Goal: Information Seeking & Learning: Check status

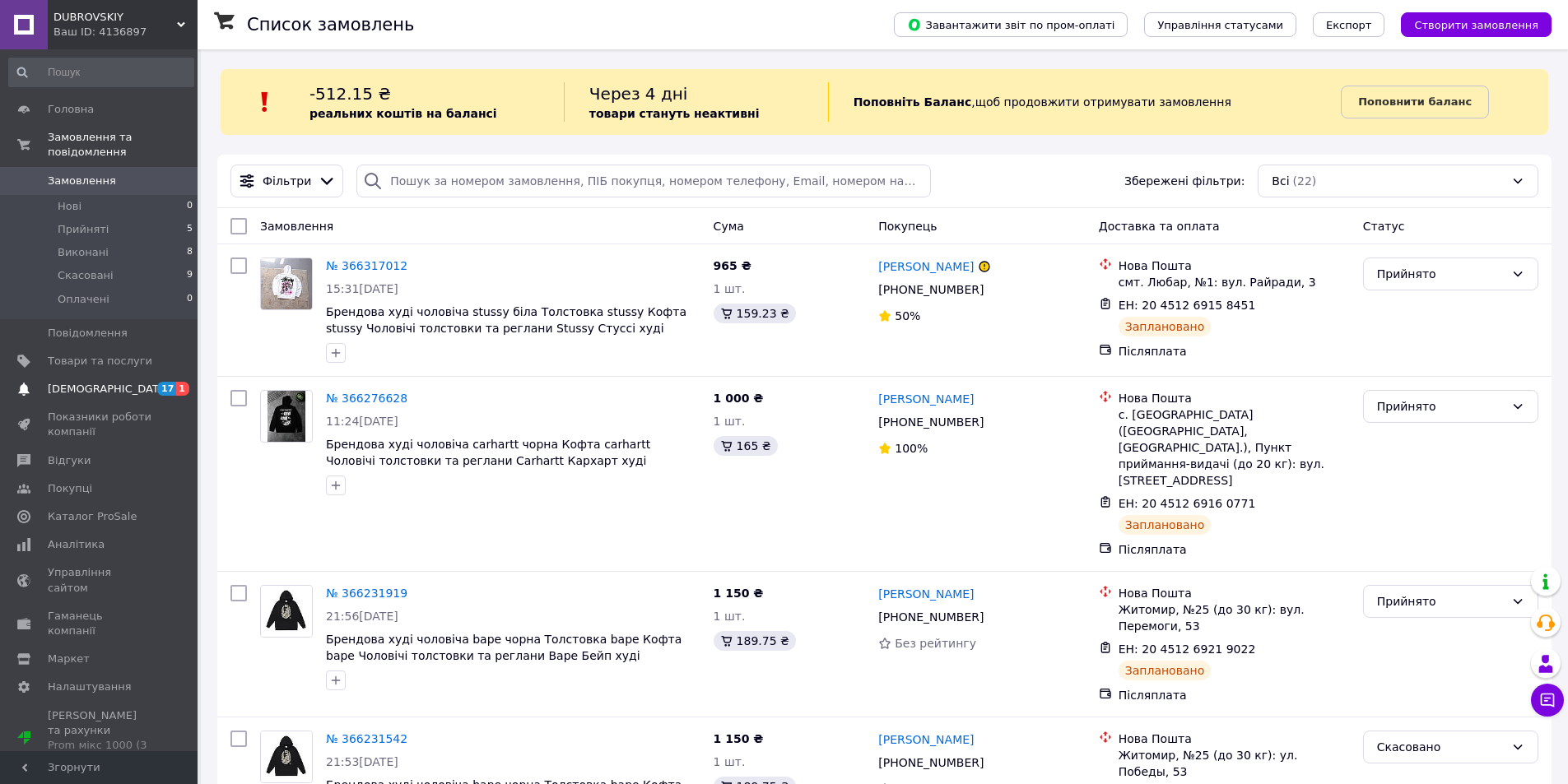
click at [137, 382] on span "[DEMOGRAPHIC_DATA]" at bounding box center [99, 389] width 104 height 15
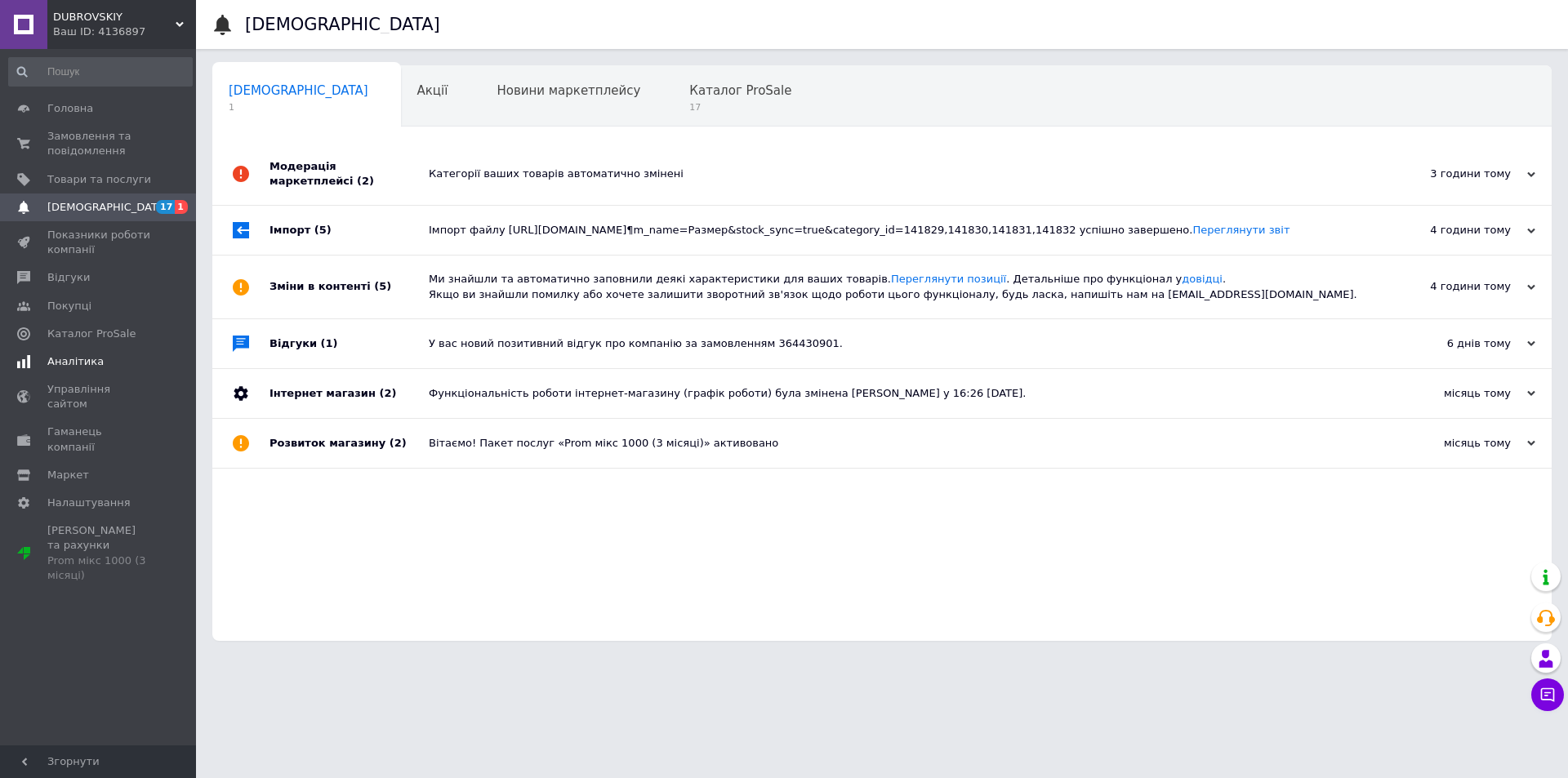
click at [112, 360] on span "Аналітика" at bounding box center [99, 362] width 104 height 15
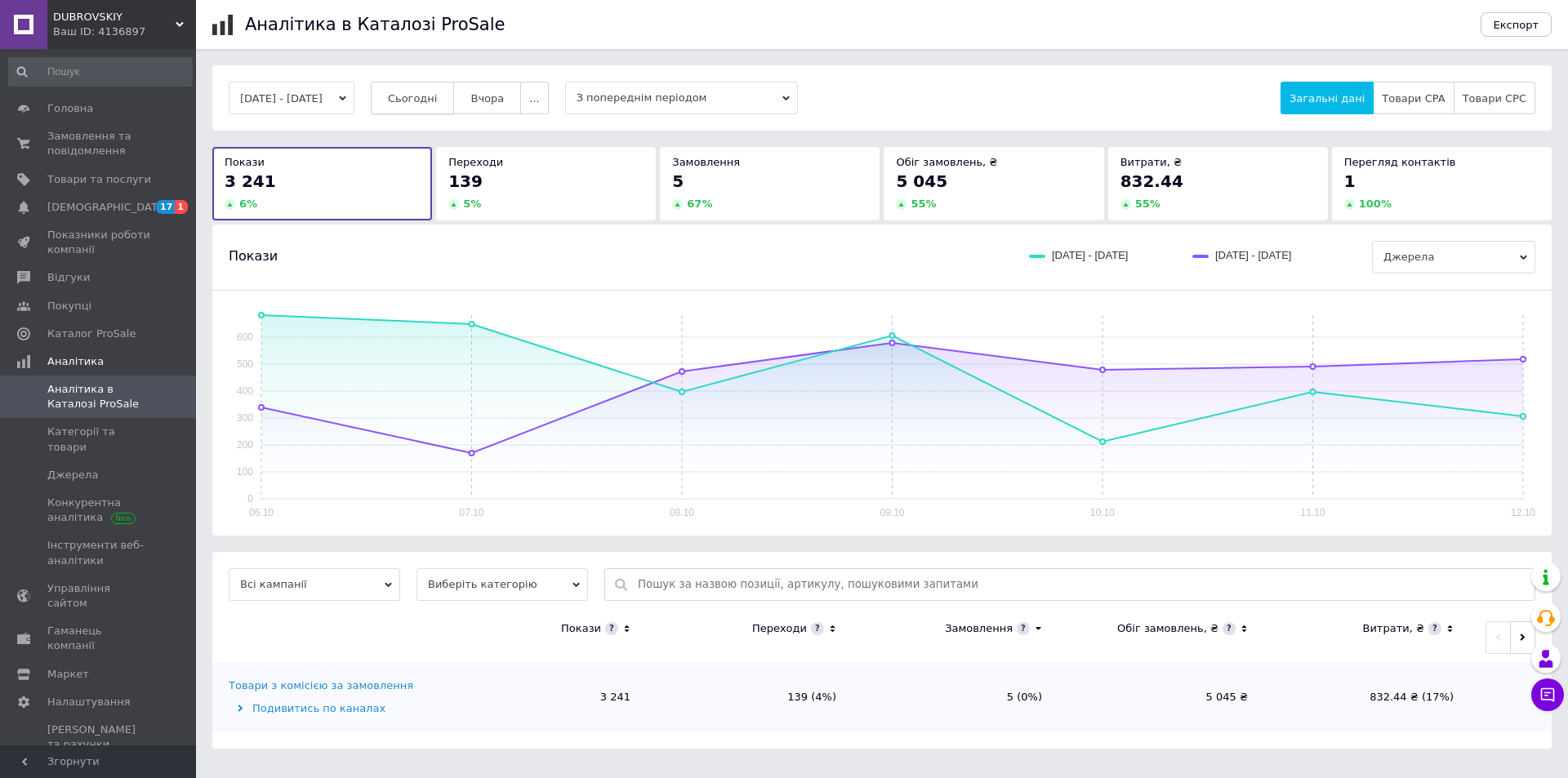
click at [455, 88] on button "Сьогодні" at bounding box center [412, 97] width 84 height 32
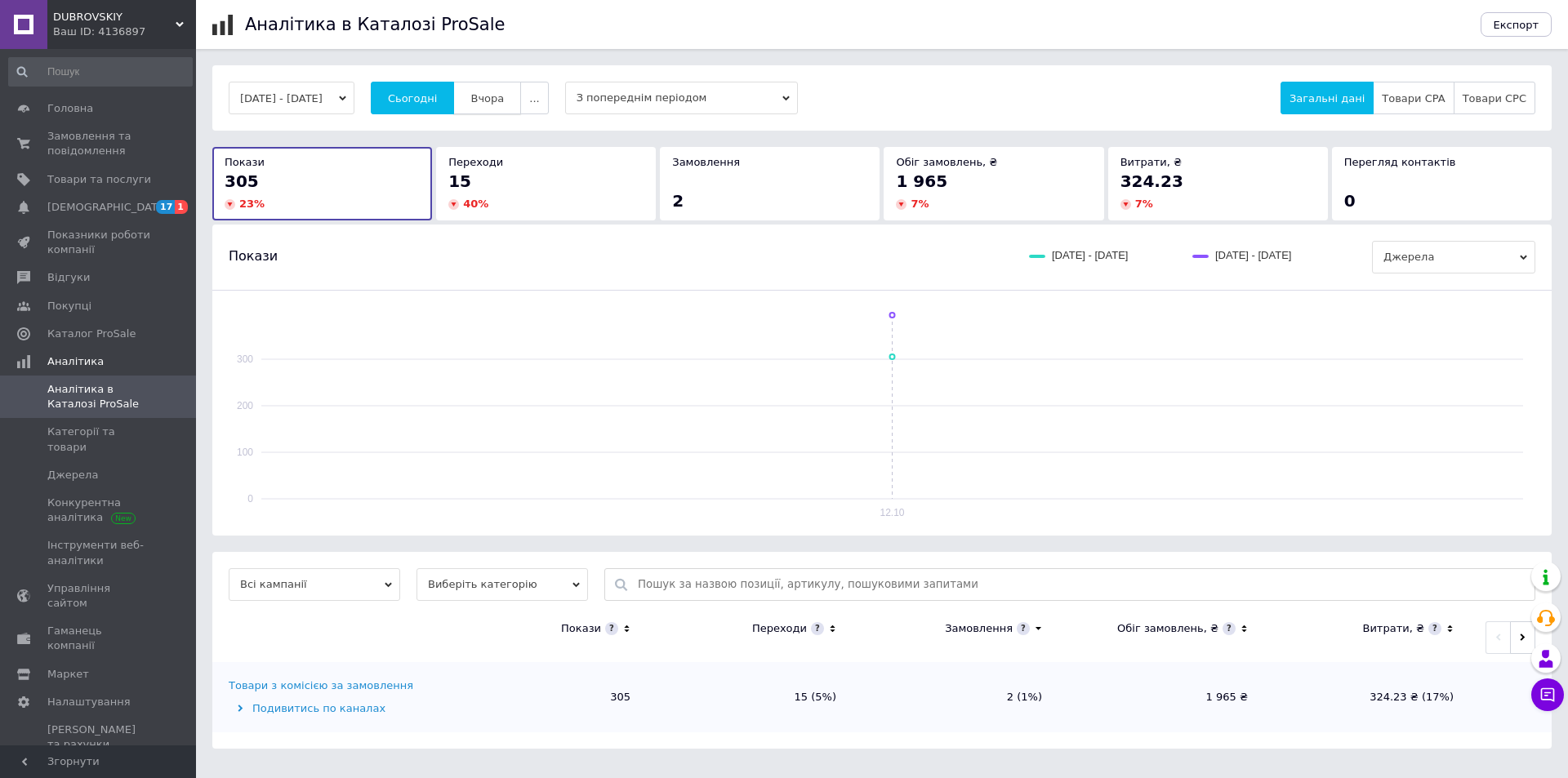
click at [497, 99] on span "Вчора" at bounding box center [487, 98] width 33 height 12
click at [438, 102] on span "Сьогодні" at bounding box center [413, 98] width 50 height 12
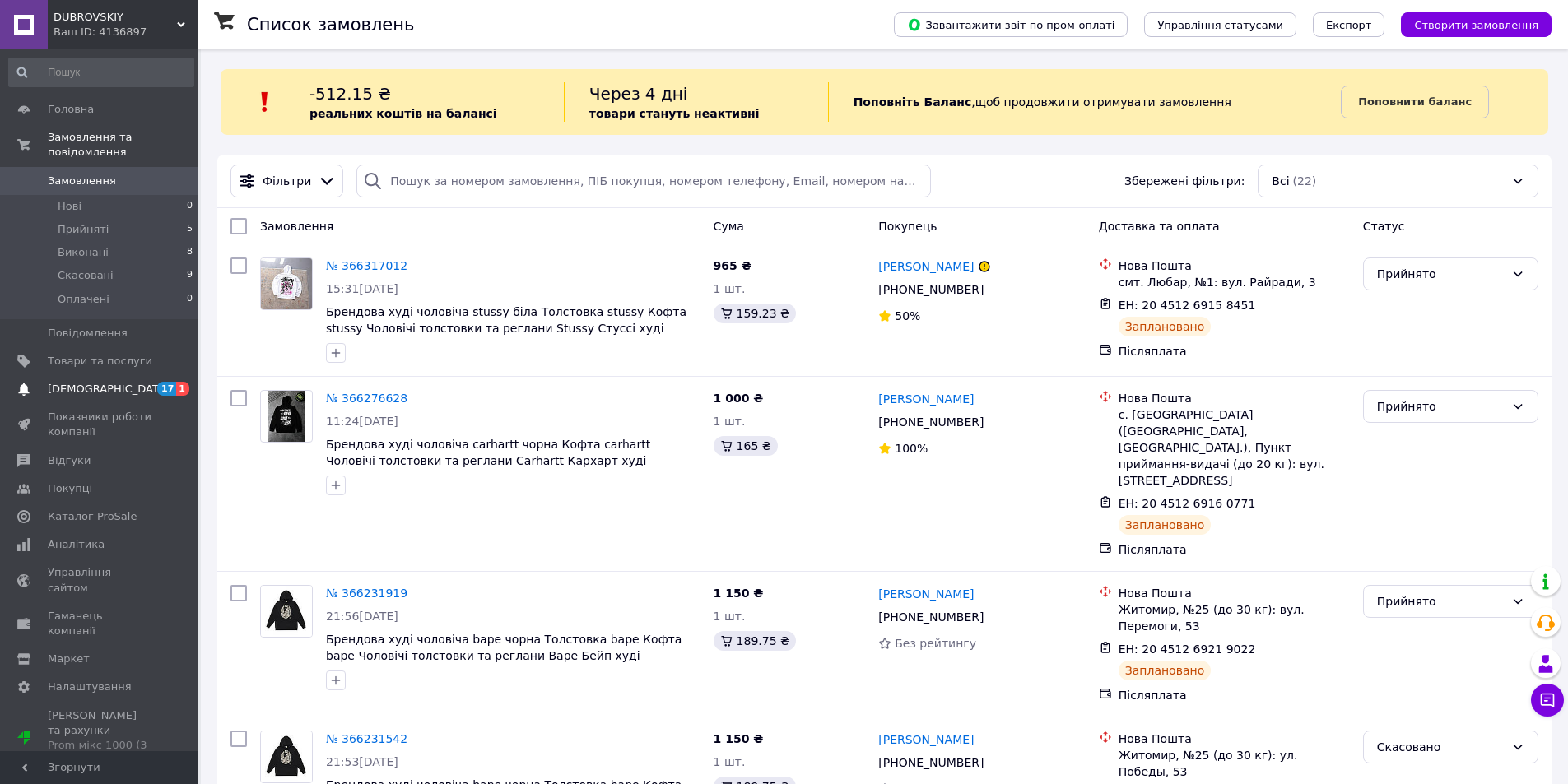
click at [165, 382] on span "17" at bounding box center [166, 389] width 19 height 14
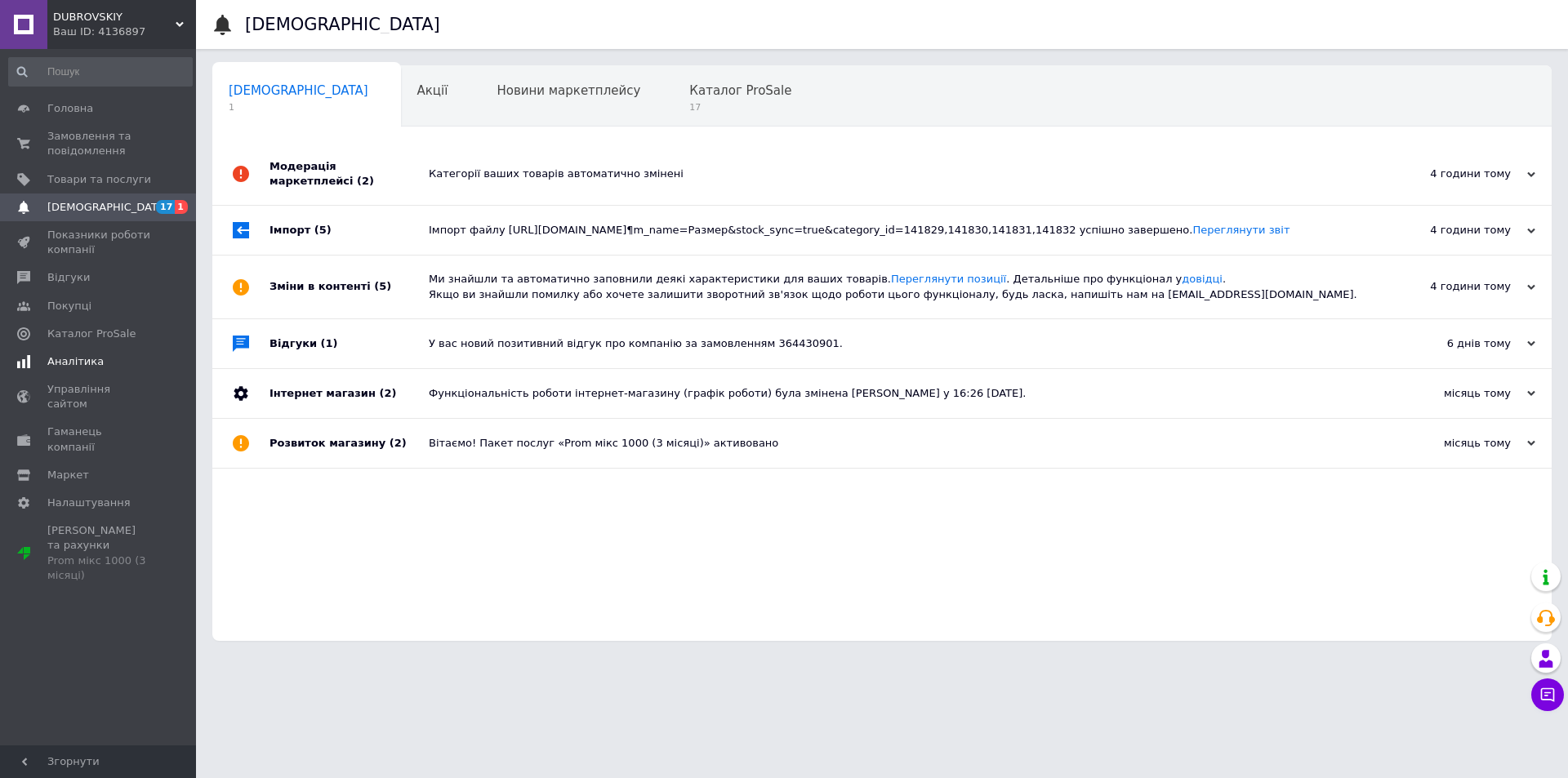
click at [141, 363] on span "Аналітика" at bounding box center [99, 362] width 104 height 15
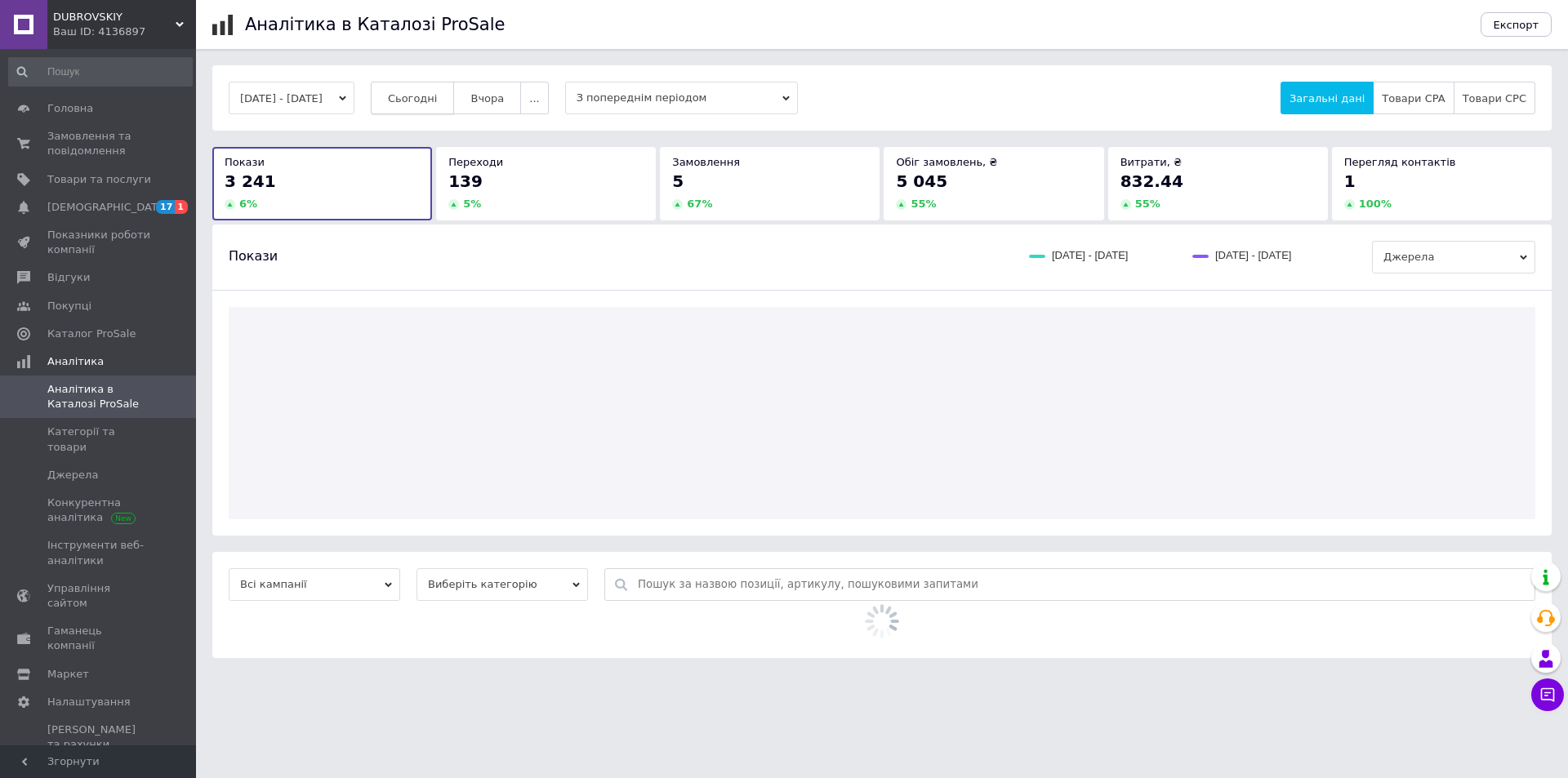
click at [444, 108] on button "Сьогодні" at bounding box center [412, 97] width 84 height 32
